Goal: Task Accomplishment & Management: Complete application form

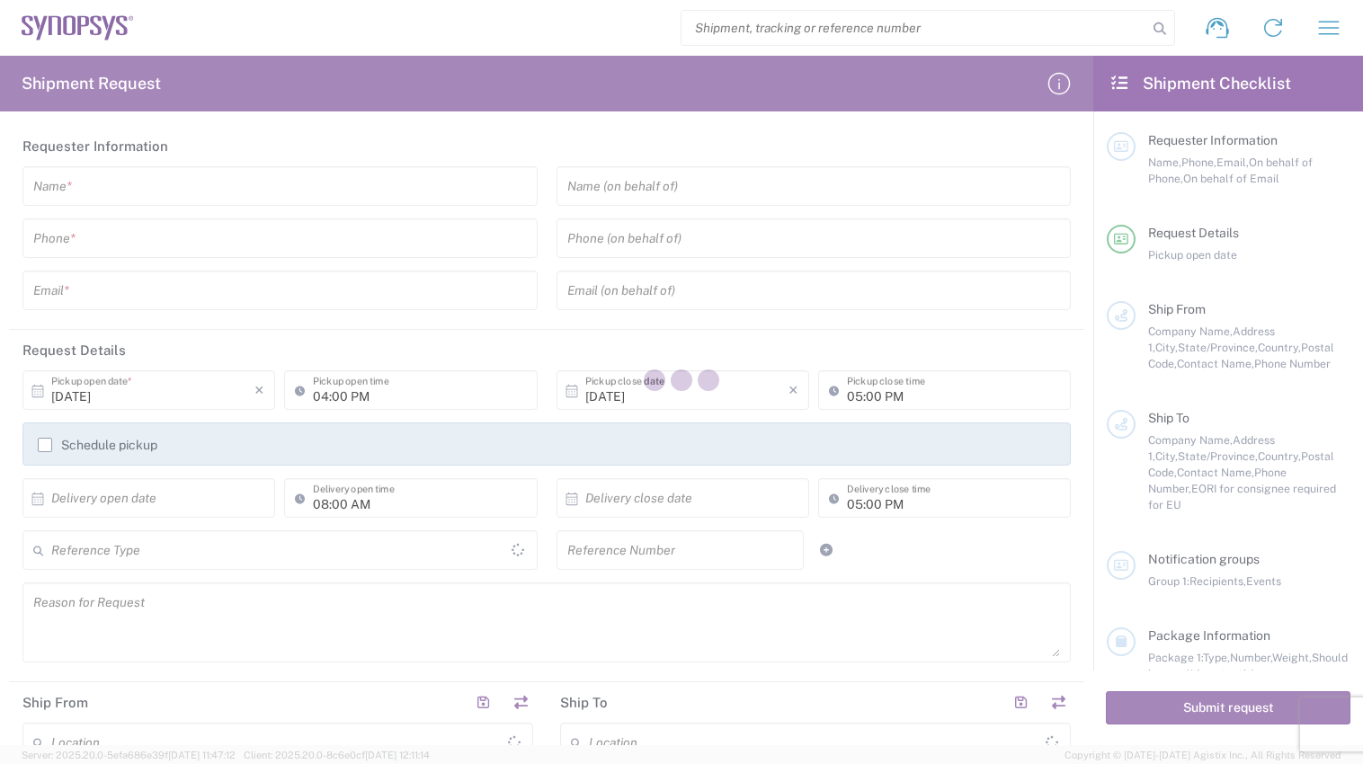
type input "[GEOGRAPHIC_DATA]"
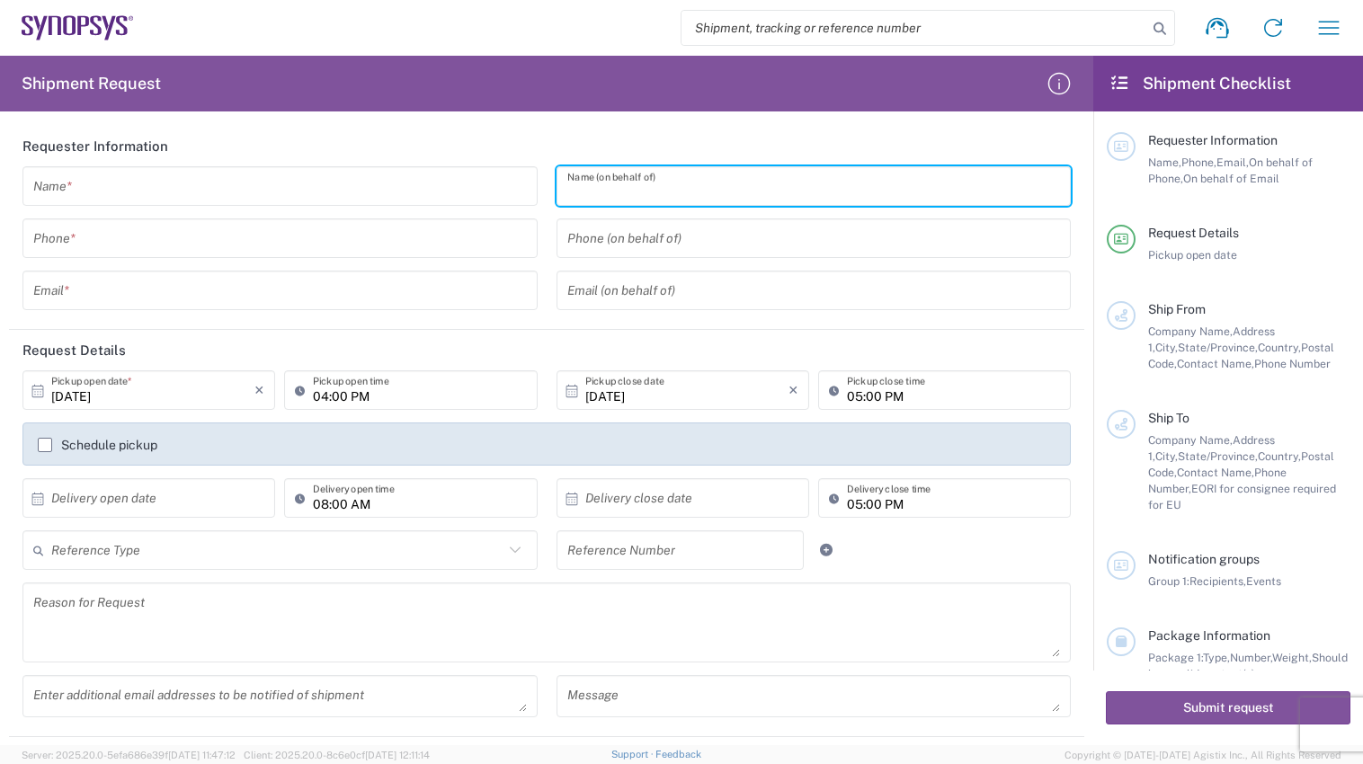
click at [791, 193] on input "text" at bounding box center [814, 186] width 494 height 31
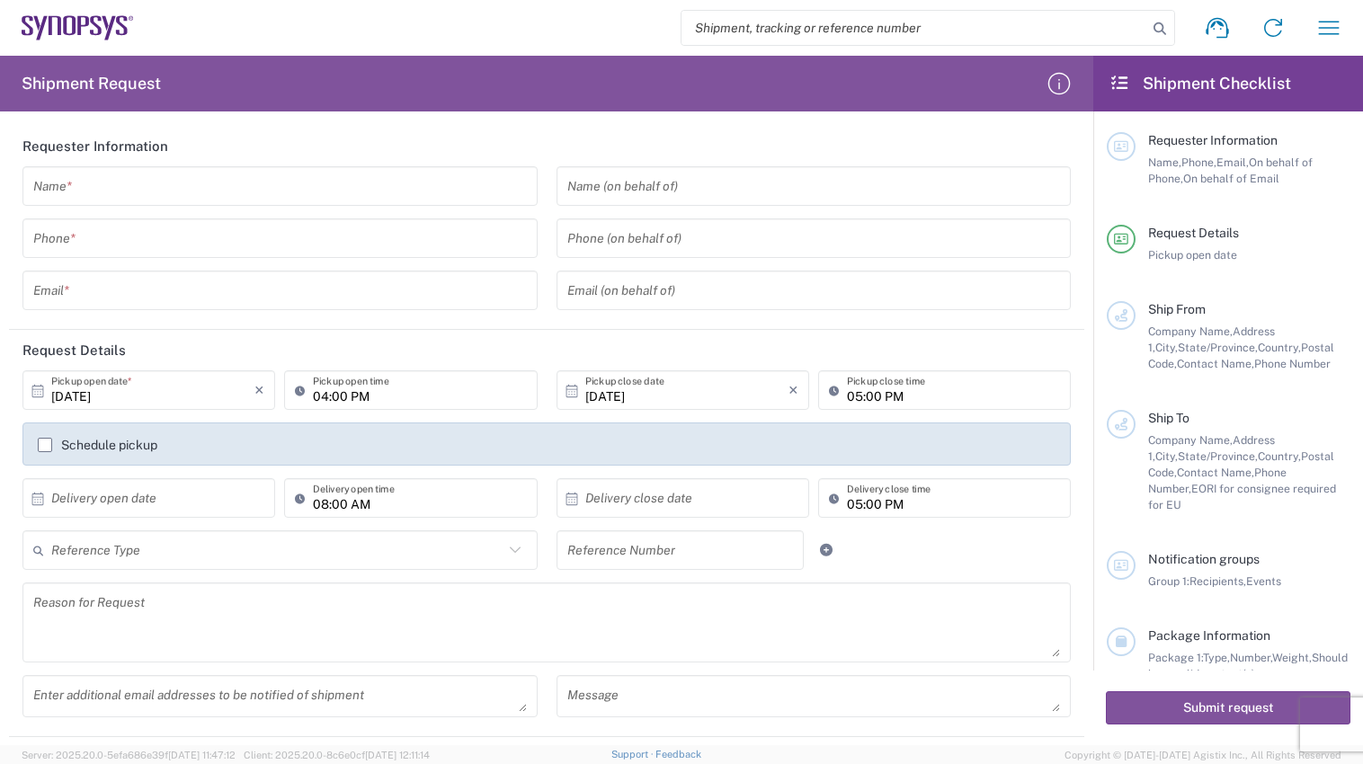
click at [588, 120] on div "Shipment Request Requester Information Name * Phone * Email * Name (on behalf o…" at bounding box center [546, 401] width 1093 height 690
click at [770, 191] on input "text" at bounding box center [814, 186] width 494 height 31
click at [539, 128] on header "Requester Information" at bounding box center [546, 146] width 1075 height 40
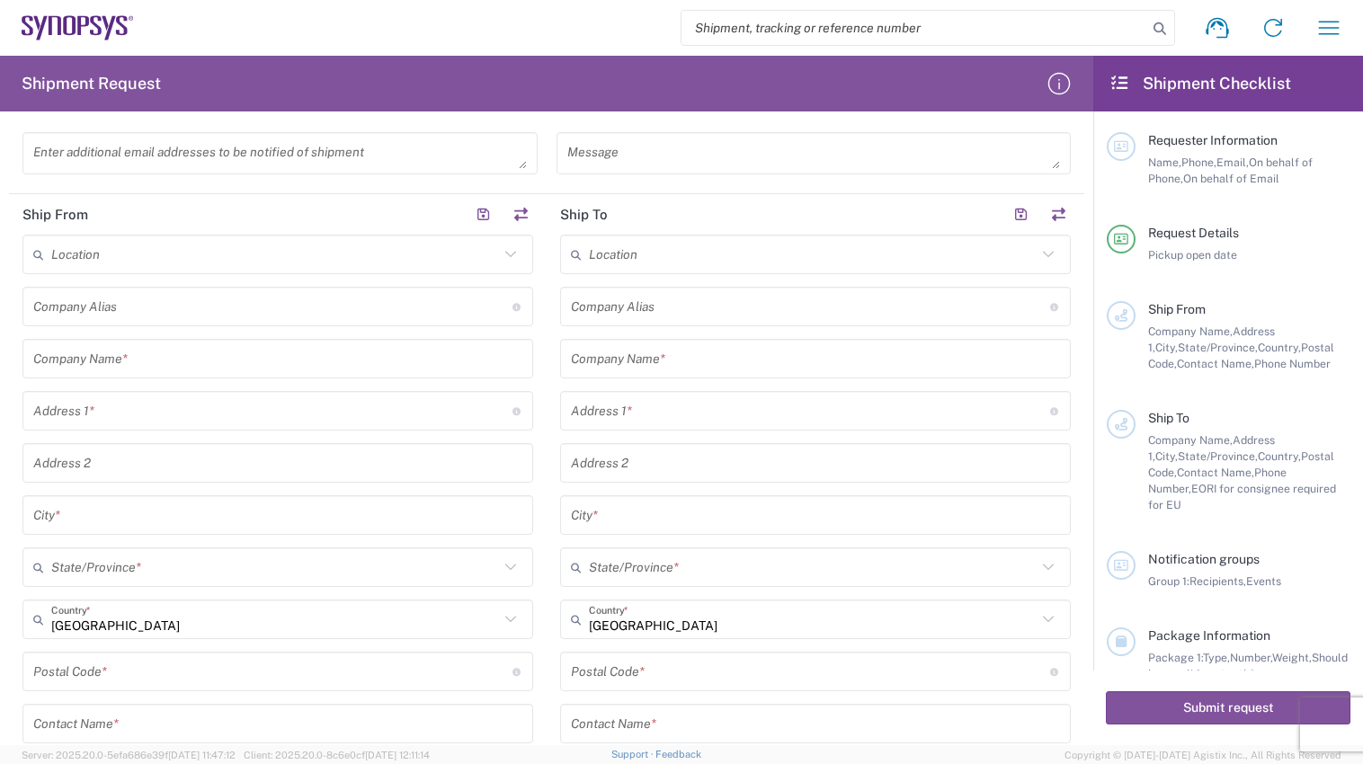
scroll to position [528, 0]
